Goal: Information Seeking & Learning: Learn about a topic

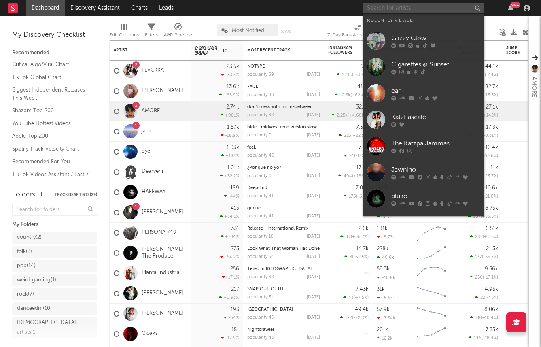
click at [421, 8] on input "text" at bounding box center [423, 8] width 121 height 10
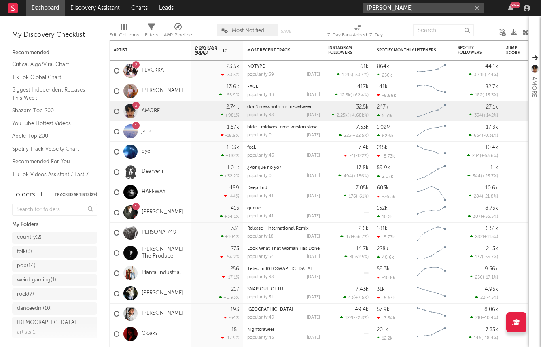
click at [408, 7] on input "[PERSON_NAME]" at bounding box center [423, 8] width 121 height 10
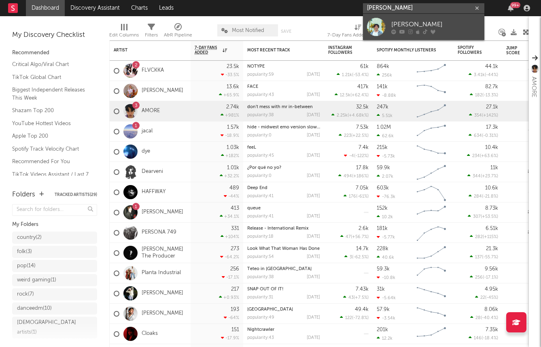
type input "[PERSON_NAME]"
click at [402, 25] on div "[PERSON_NAME]" at bounding box center [435, 24] width 89 height 10
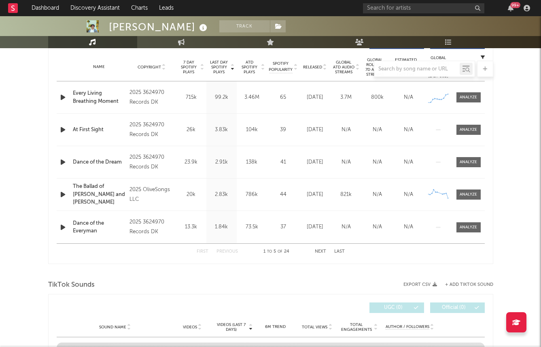
select select "1w"
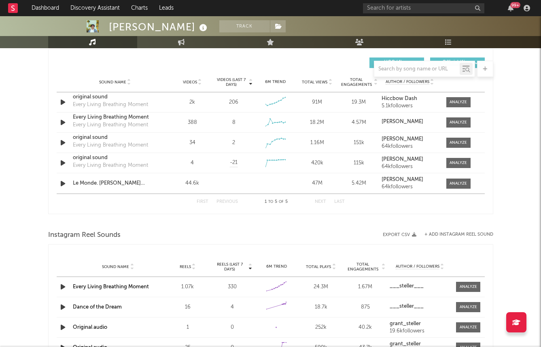
scroll to position [563, 0]
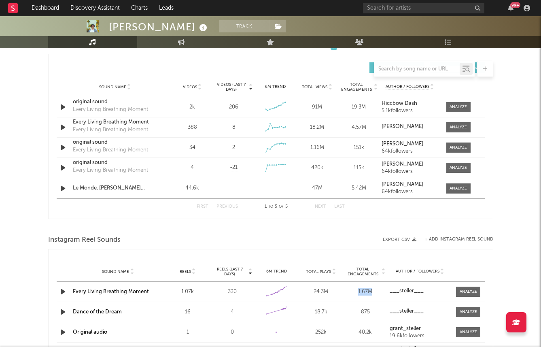
drag, startPoint x: 357, startPoint y: 291, endPoint x: 371, endPoint y: 291, distance: 14.2
click at [371, 291] on div "1.67M" at bounding box center [365, 292] width 40 height 8
click at [70, 292] on div at bounding box center [64, 291] width 14 height 10
click at [68, 292] on div at bounding box center [64, 291] width 14 height 10
click at [59, 107] on icon "button" at bounding box center [63, 107] width 8 height 10
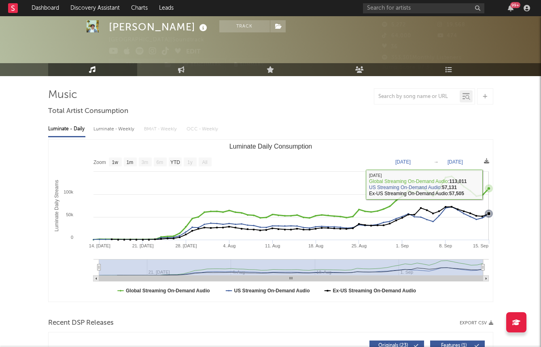
scroll to position [23, 0]
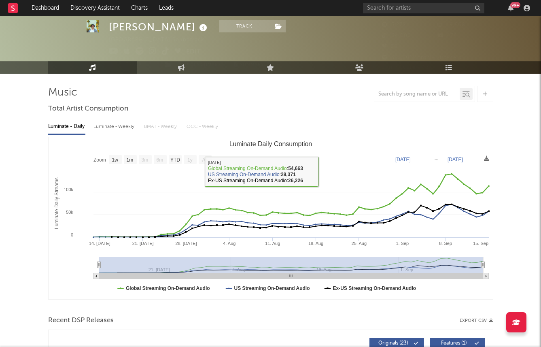
click at [95, 126] on div "Luminate - Weekly" at bounding box center [114, 127] width 42 height 14
select select "1w"
